Goal: Transaction & Acquisition: Purchase product/service

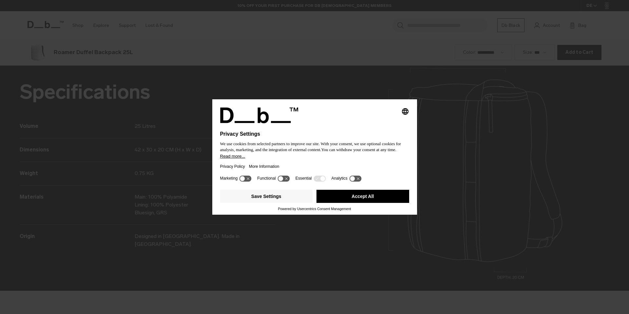
scroll to position [941, 0]
